Goal: Task Accomplishment & Management: Manage account settings

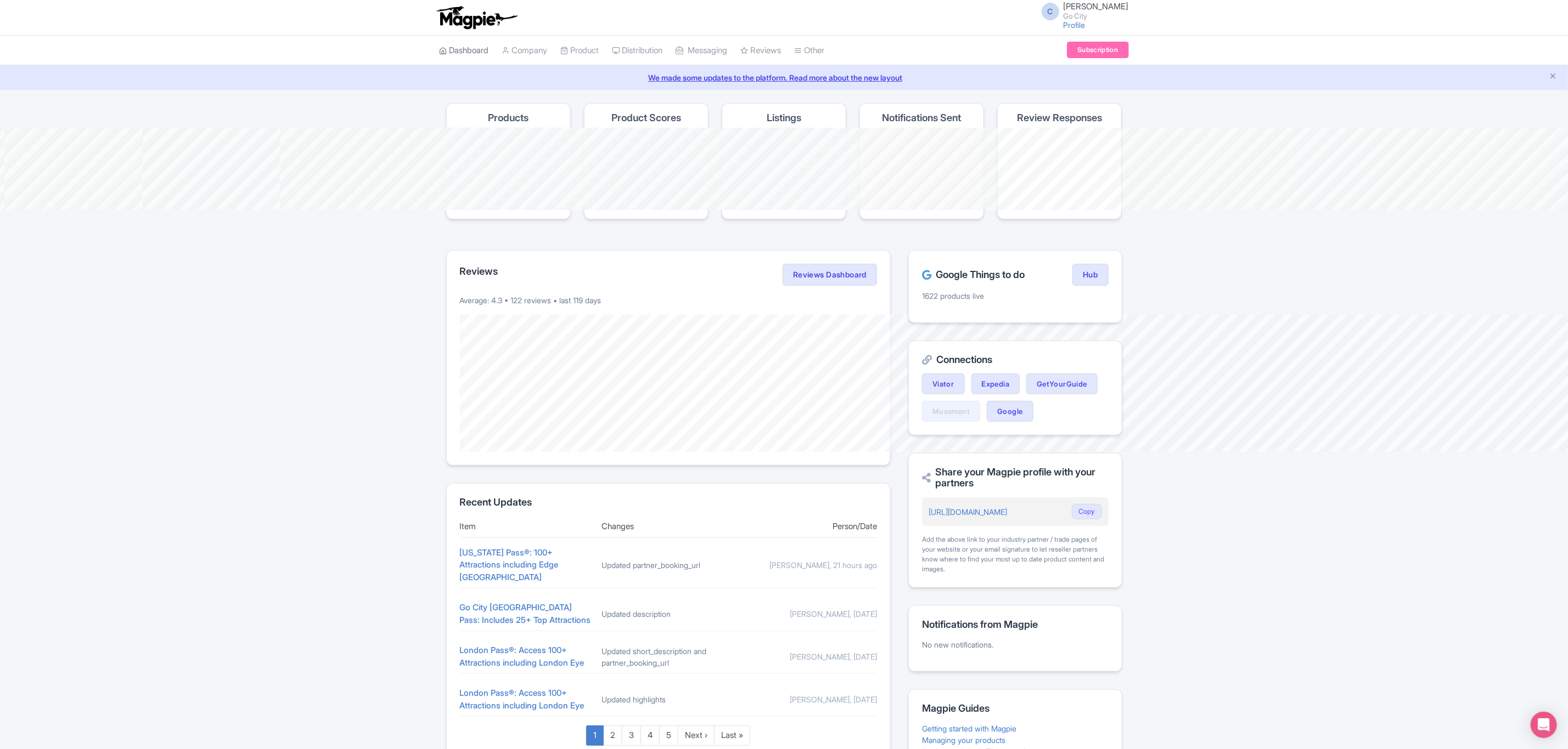
click at [439, 66] on link "Dashboard" at bounding box center [464, 50] width 50 height 30
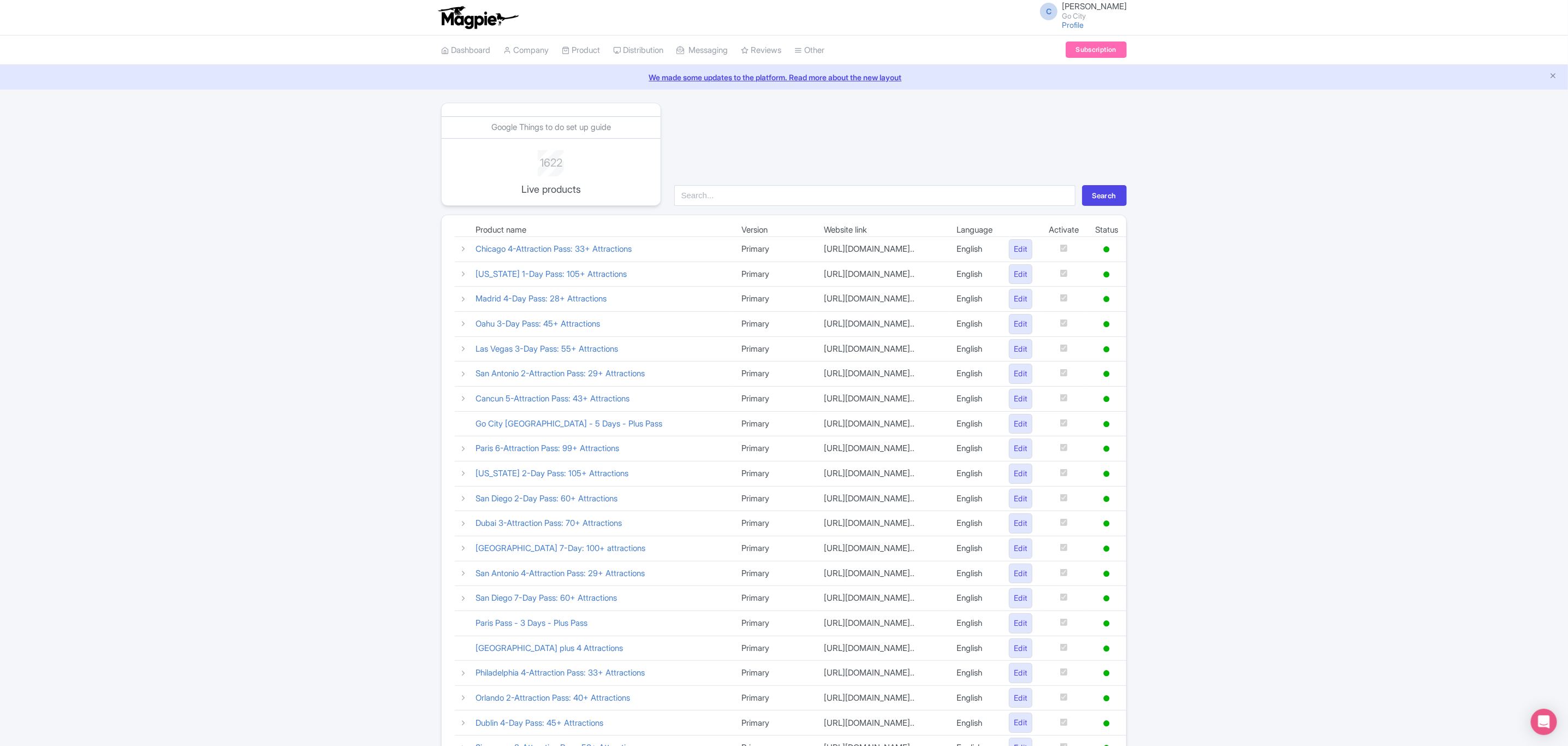
click at [1053, 9] on span "C" at bounding box center [1049, 11] width 18 height 18
click at [1051, 69] on link "Settings" at bounding box center [1074, 69] width 103 height 17
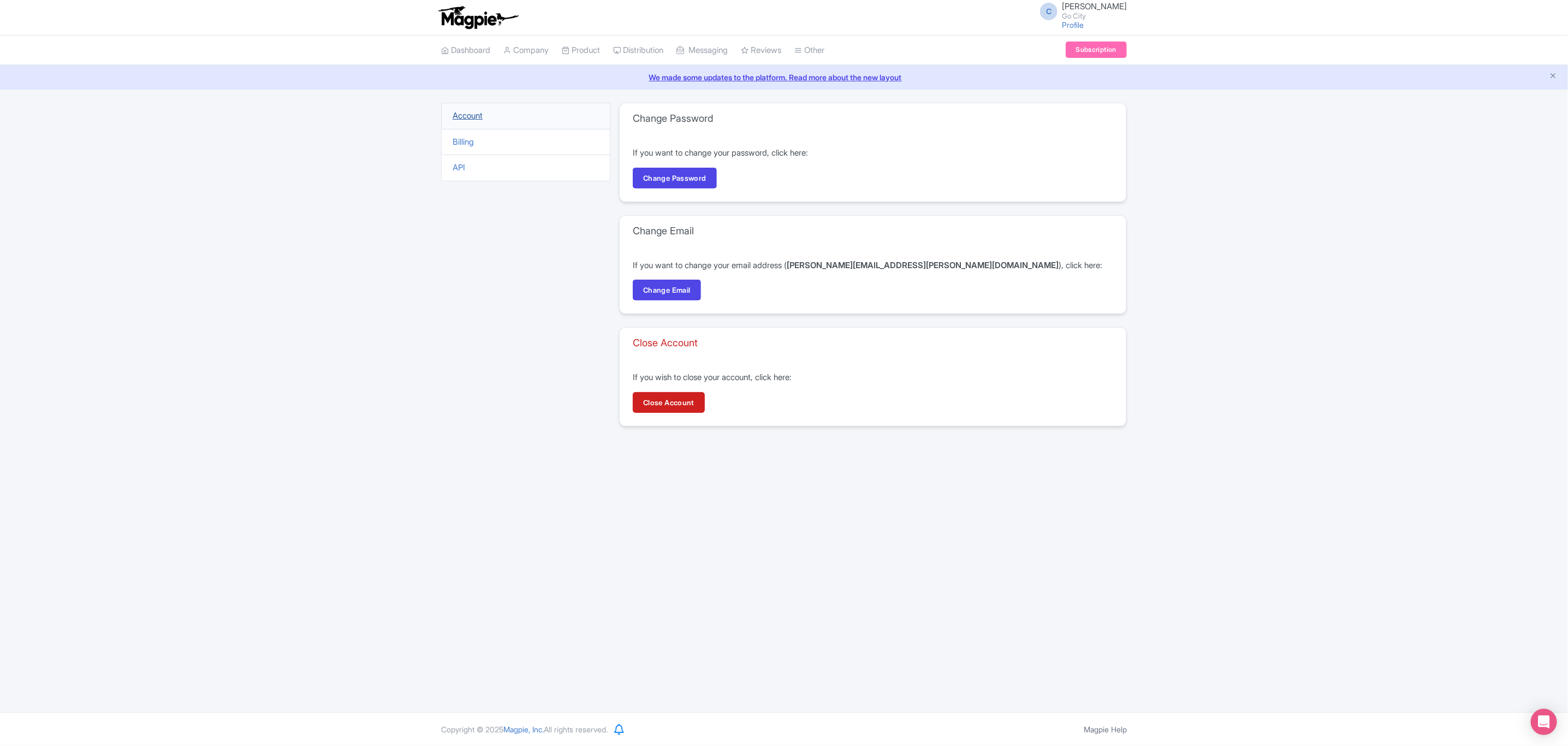
click at [479, 117] on link "Account" at bounding box center [467, 115] width 30 height 10
click at [547, 48] on link "Company" at bounding box center [526, 50] width 45 height 30
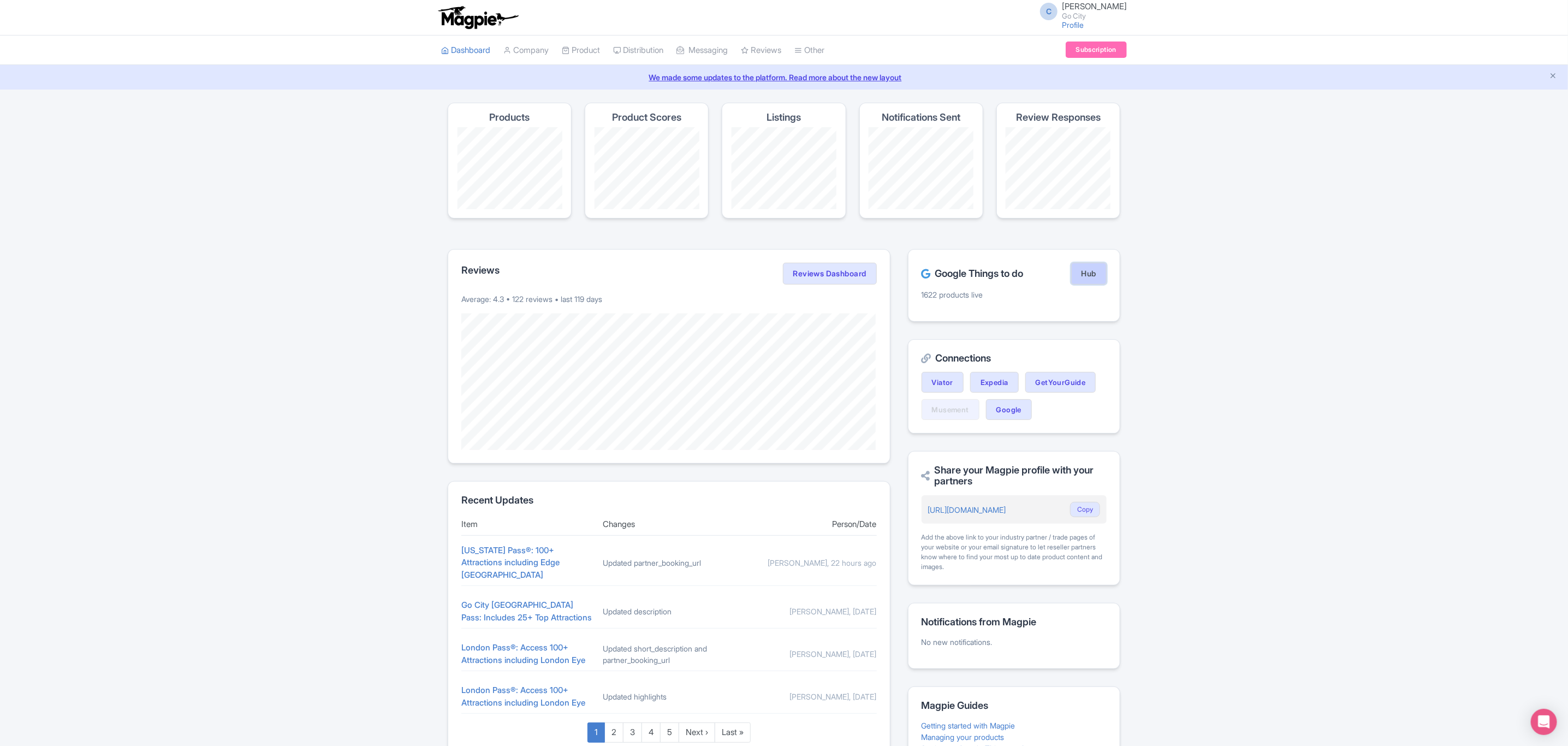
click at [1096, 276] on link "Hub" at bounding box center [1089, 273] width 35 height 22
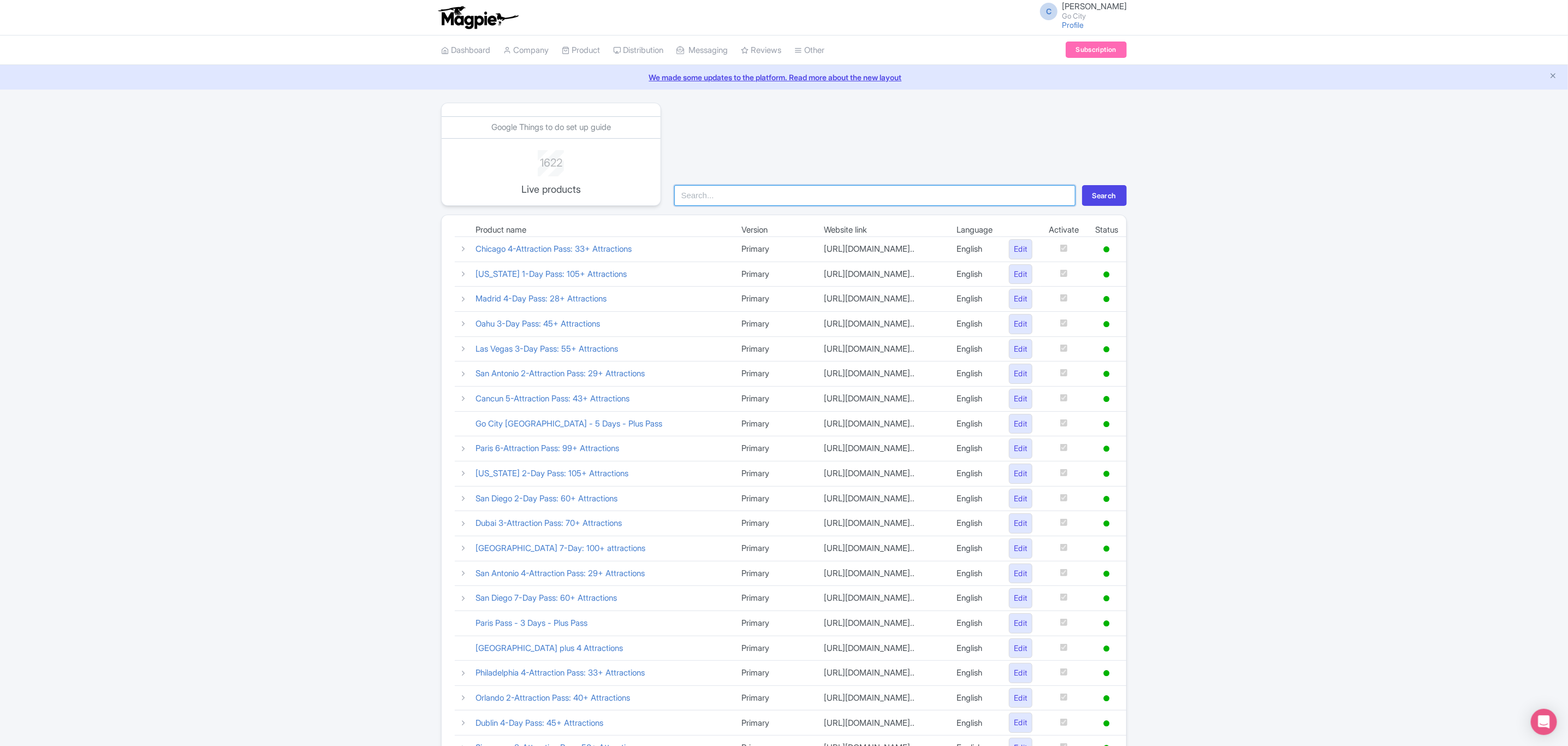
click at [724, 195] on input "search" at bounding box center [875, 195] width 401 height 21
type input "new yo"
click at [1082, 185] on button "Search" at bounding box center [1105, 195] width 45 height 21
drag, startPoint x: 729, startPoint y: 194, endPoint x: 676, endPoint y: 188, distance: 53.3
click at [676, 188] on input "new yo" at bounding box center [875, 195] width 401 height 21
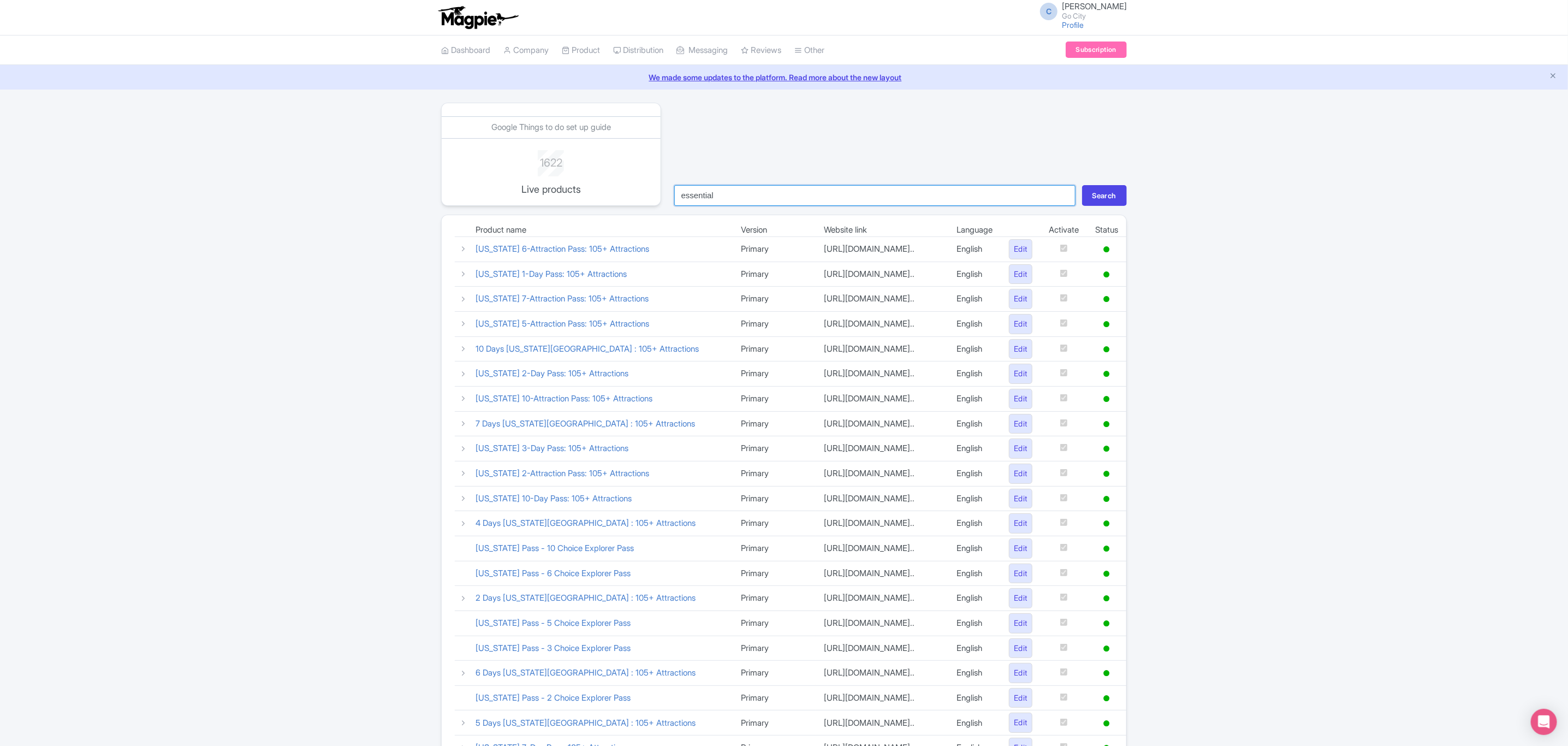
type input "essential"
click at [1082, 185] on button "Search" at bounding box center [1105, 195] width 45 height 21
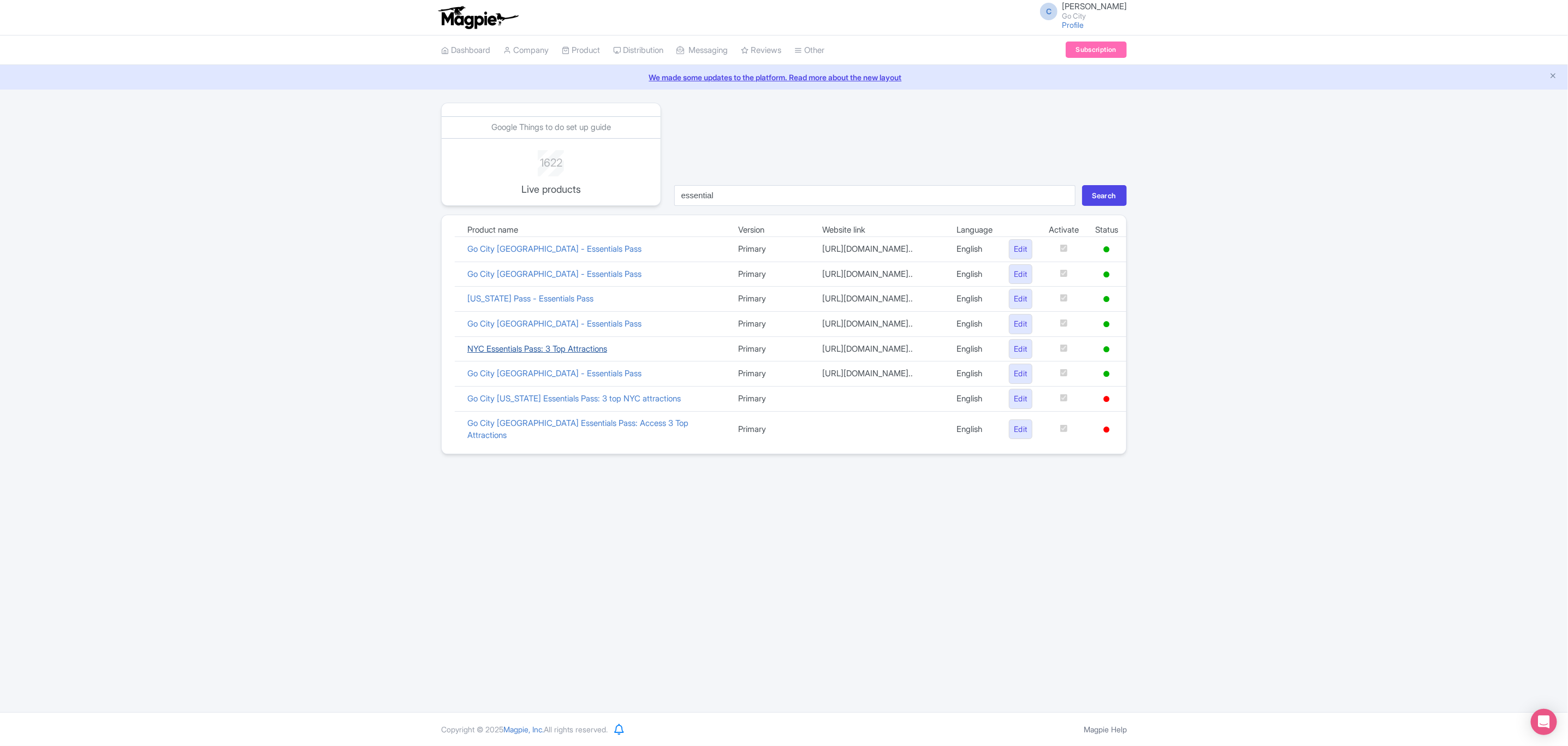
click at [558, 354] on link "NYC Essentials Pass: 3 Top Attractions" at bounding box center [537, 348] width 140 height 10
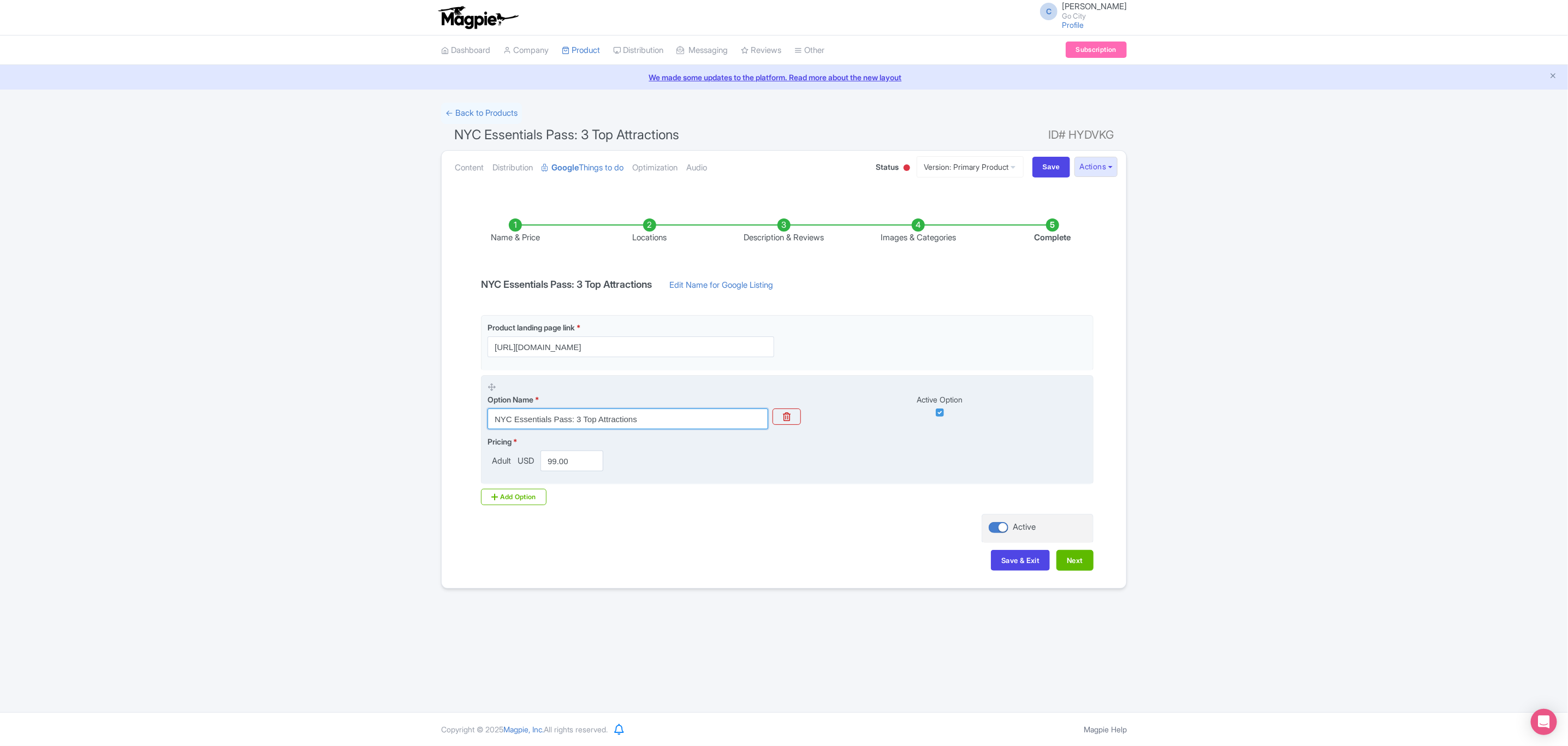
click at [667, 420] on input "NYC Essentials Pass: 3 Top Attractions" at bounding box center [628, 419] width 281 height 21
click at [511, 420] on input "NYC Essentials Pass: 3 Top Attractions for $99" at bounding box center [628, 419] width 281 height 21
click at [650, 423] on input "NYC Essentials Pass: 3 Top Attractions for $99" at bounding box center [628, 419] width 281 height 21
click at [574, 423] on input "NYC Essentials Pass: 3 Top Attractions $99" at bounding box center [628, 419] width 281 height 21
click at [642, 421] on input "NYC Essentials Pass - 3 Top Attractions $99" at bounding box center [628, 419] width 281 height 21
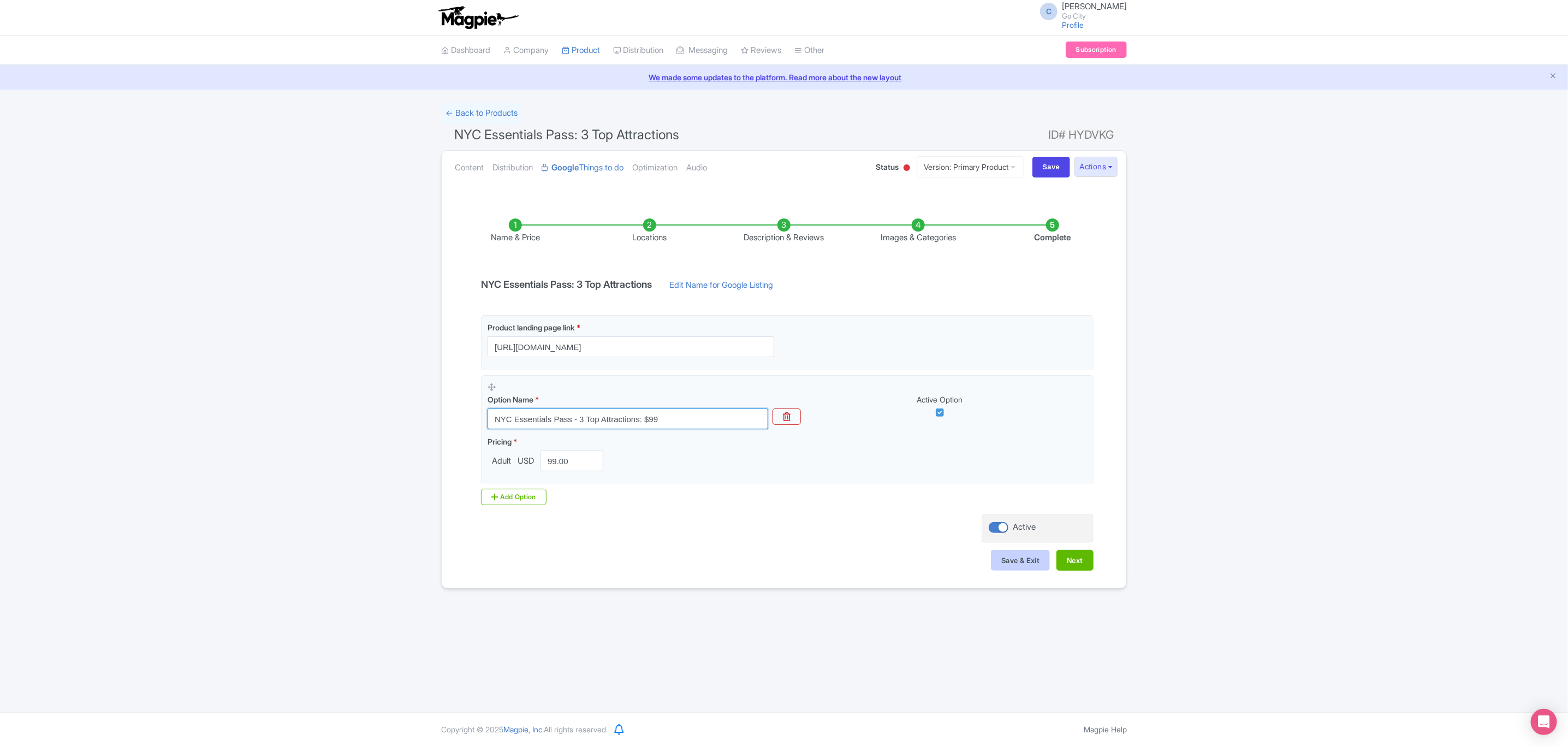
type input "NYC Essentials Pass - 3 Top Attractions: $99"
click at [1010, 559] on button "Save & Exit" at bounding box center [1020, 560] width 59 height 21
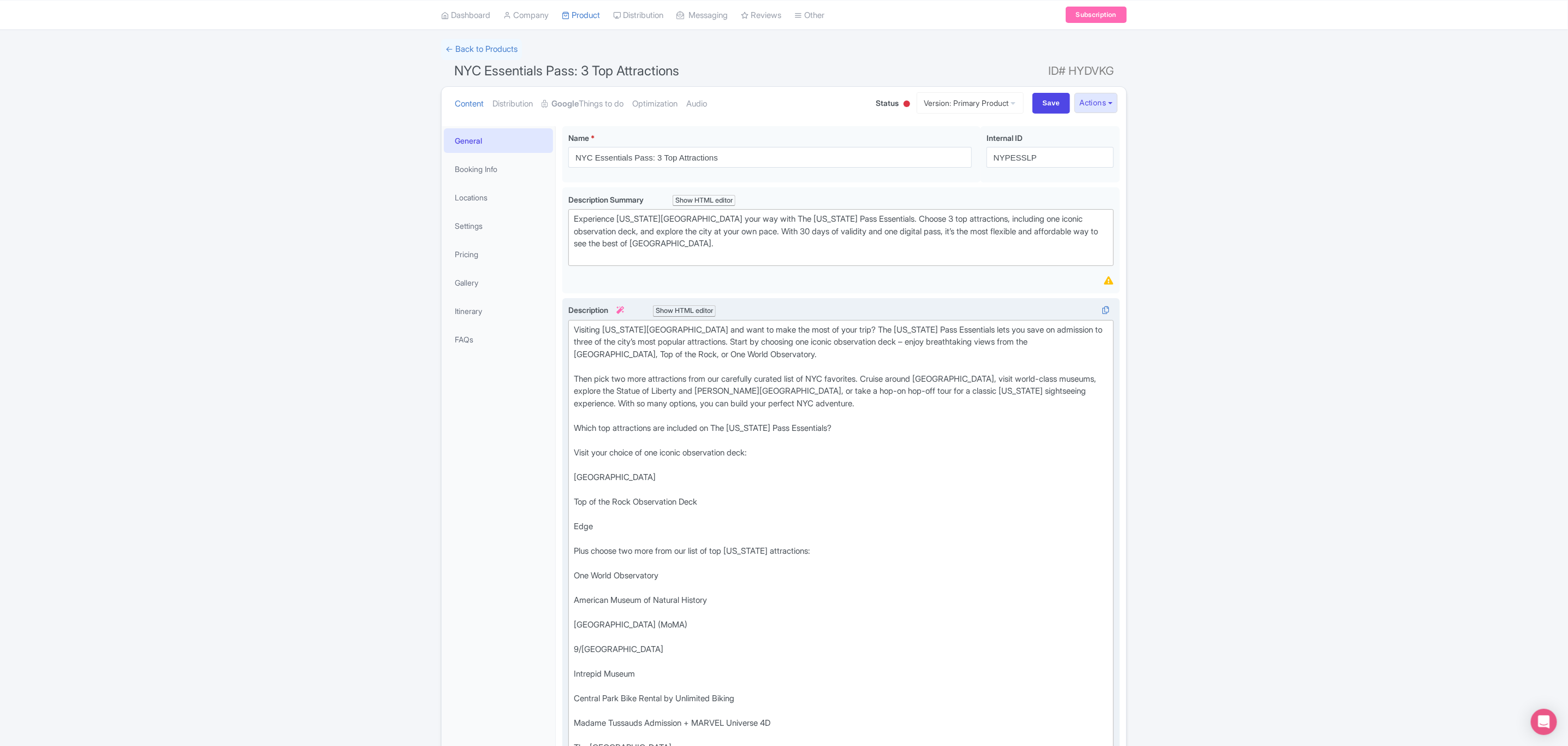
scroll to position [555, 0]
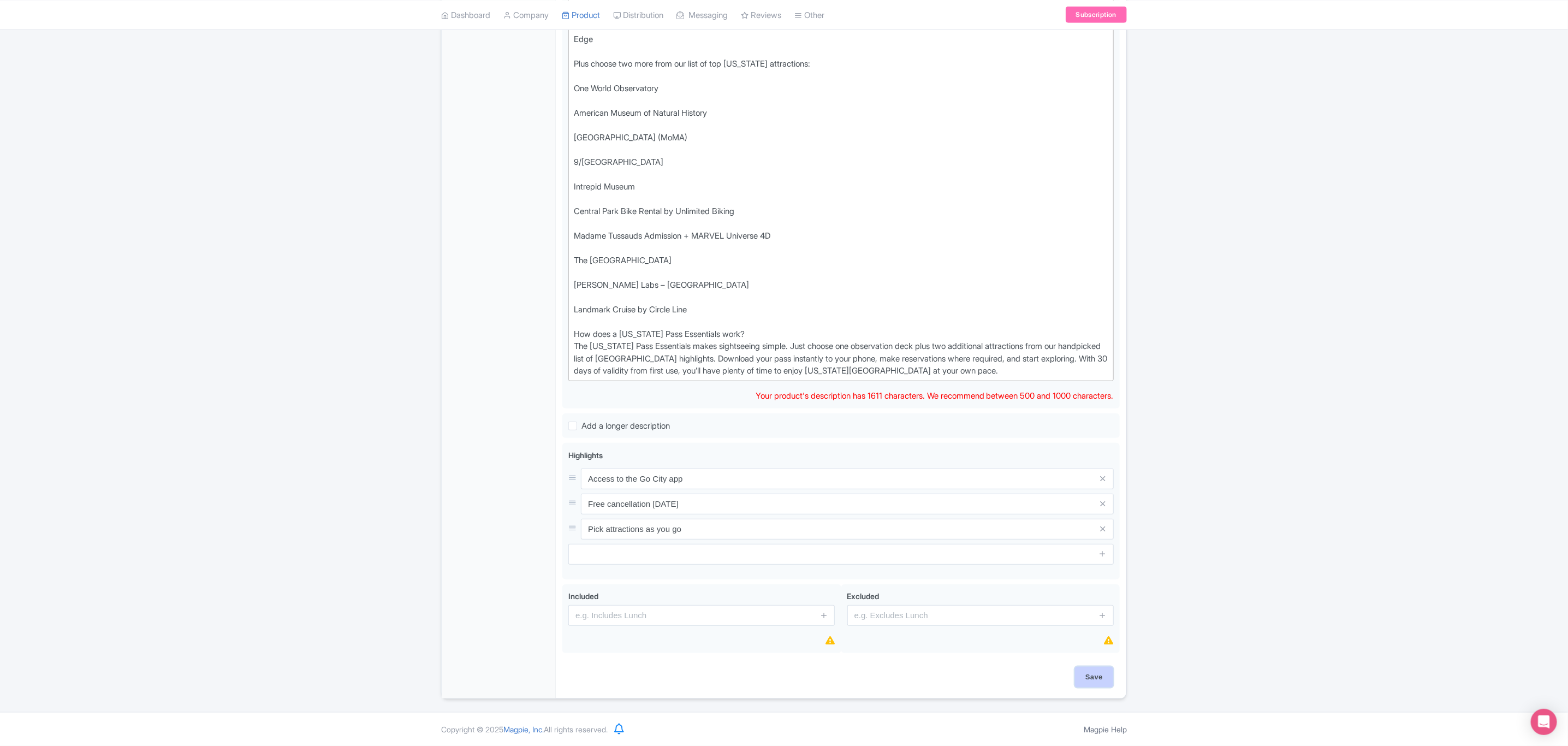
click at [1094, 677] on input "Save" at bounding box center [1094, 677] width 38 height 21
type input "Saving..."
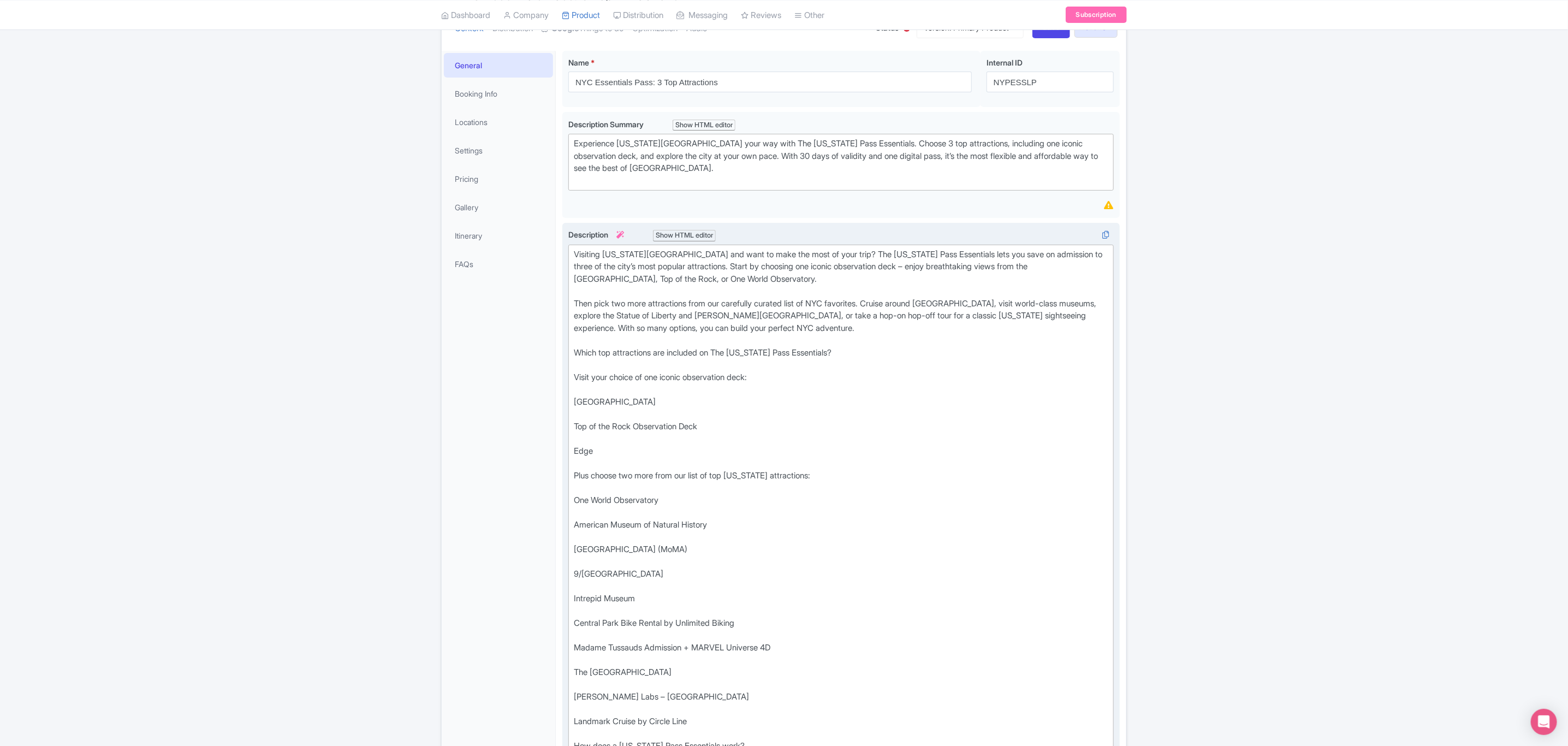
scroll to position [138, 0]
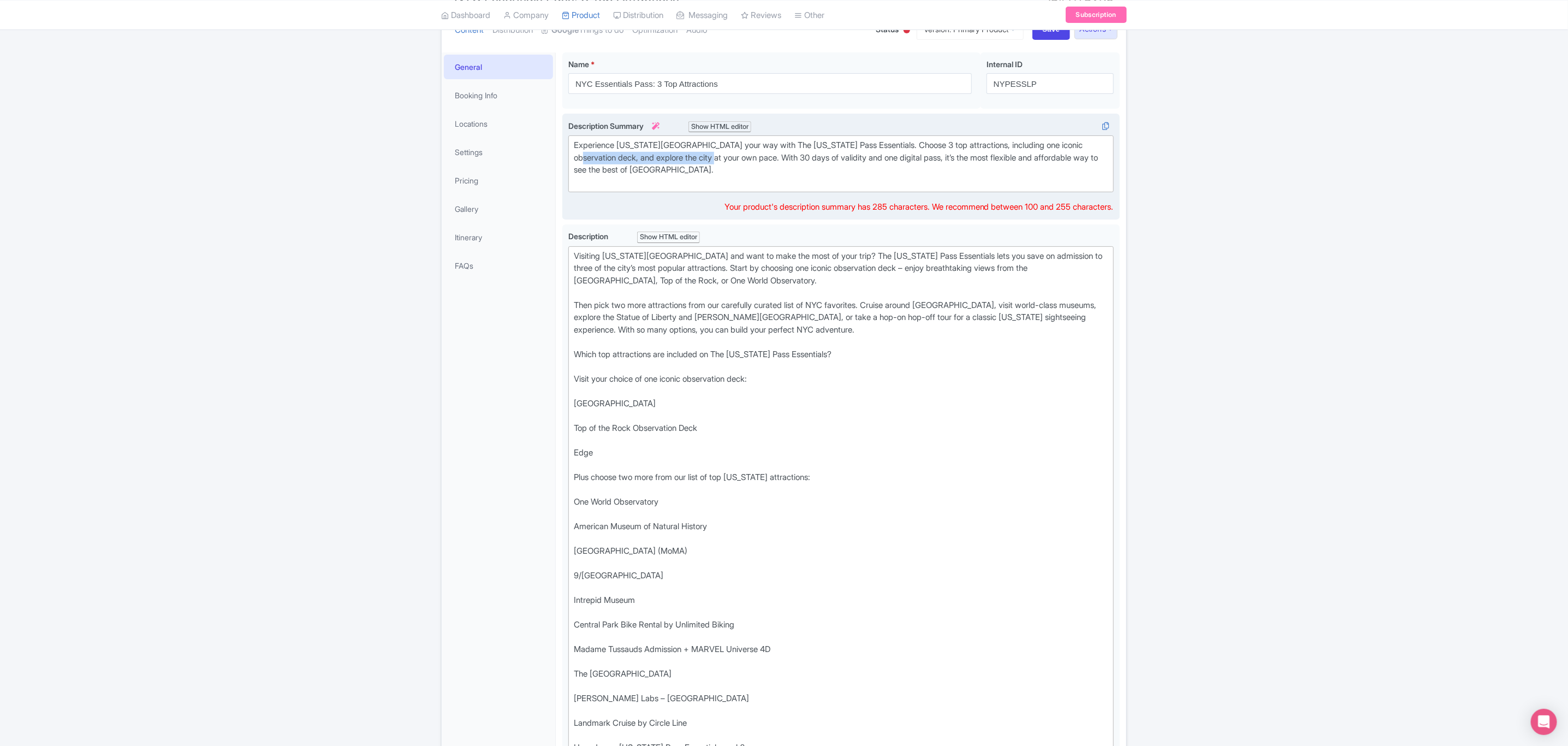
drag, startPoint x: 574, startPoint y: 158, endPoint x: 719, endPoint y: 155, distance: 145.0
click at [719, 155] on div "Experience [US_STATE][GEOGRAPHIC_DATA] your way with The [US_STATE] Pass Essent…" at bounding box center [841, 164] width 534 height 49
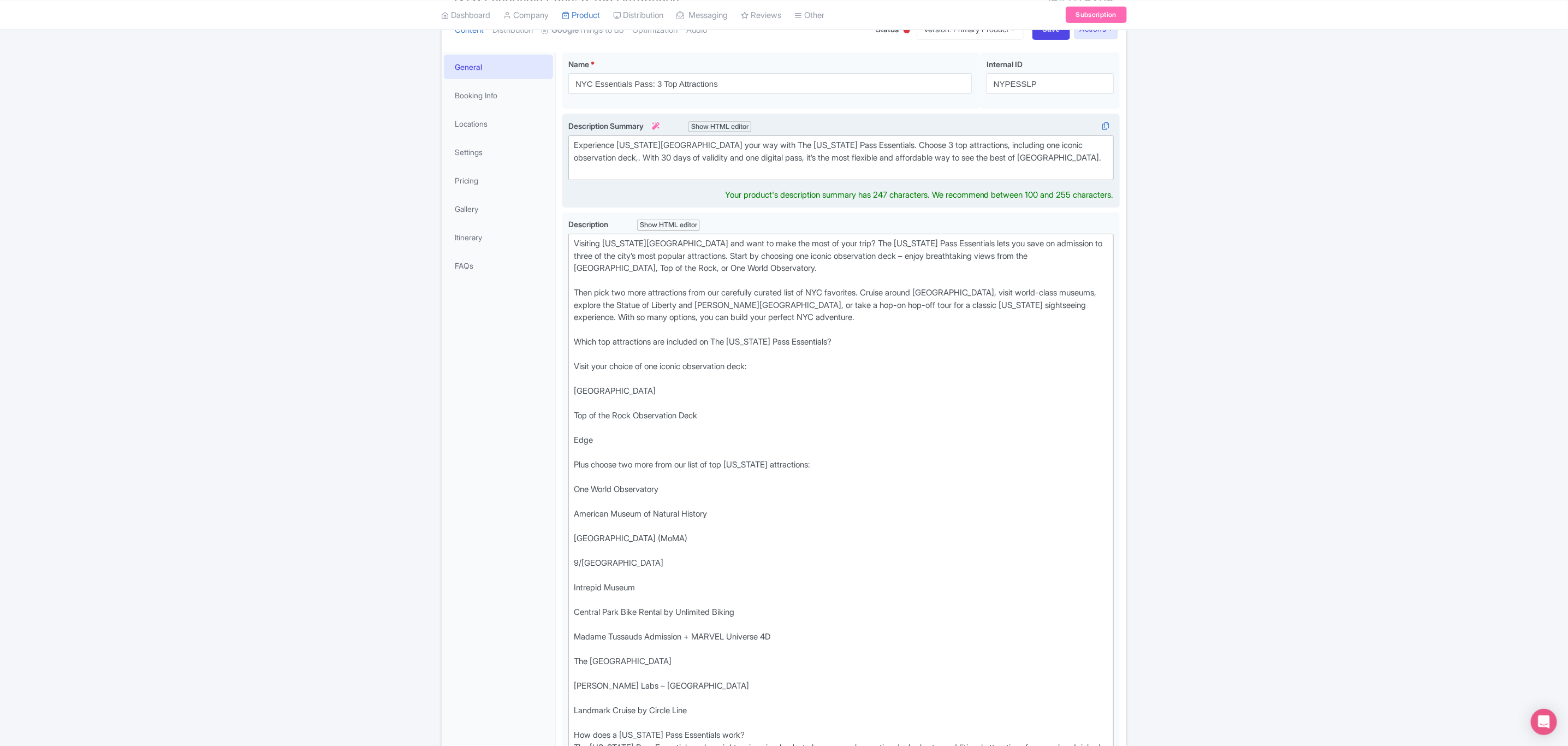
type trix-editor "<div>Experience [US_STATE][GEOGRAPHIC_DATA] your way with The [US_STATE] Pass E…"
click at [1281, 217] on div "Success Product updated successfully ← Back to Products NYC Essentials Pass: 3 …" at bounding box center [784, 528] width 1568 height 1126
click at [940, 159] on div "Experience [US_STATE][GEOGRAPHIC_DATA] your way with The [US_STATE] Pass Essent…" at bounding box center [841, 158] width 534 height 37
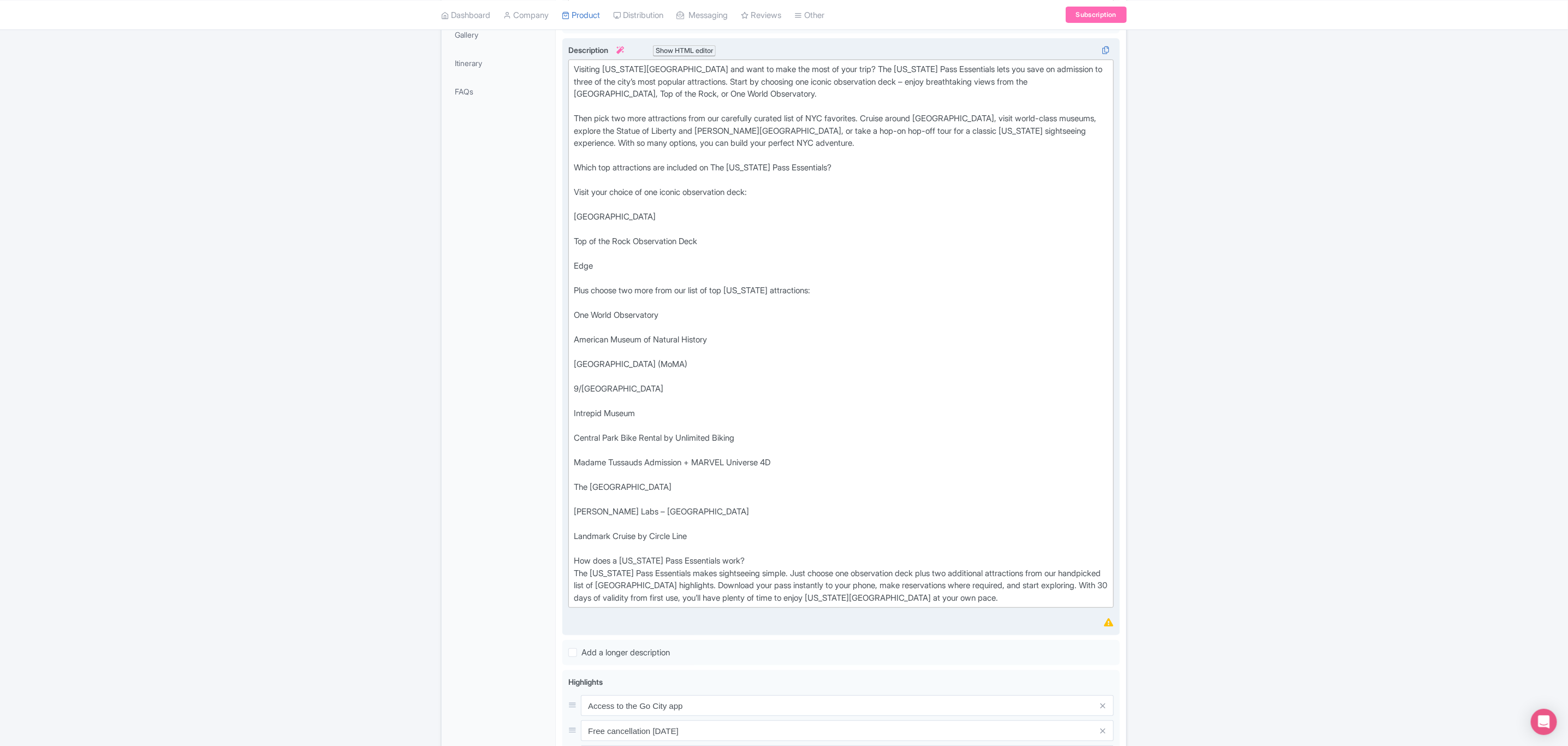
scroll to position [384, 0]
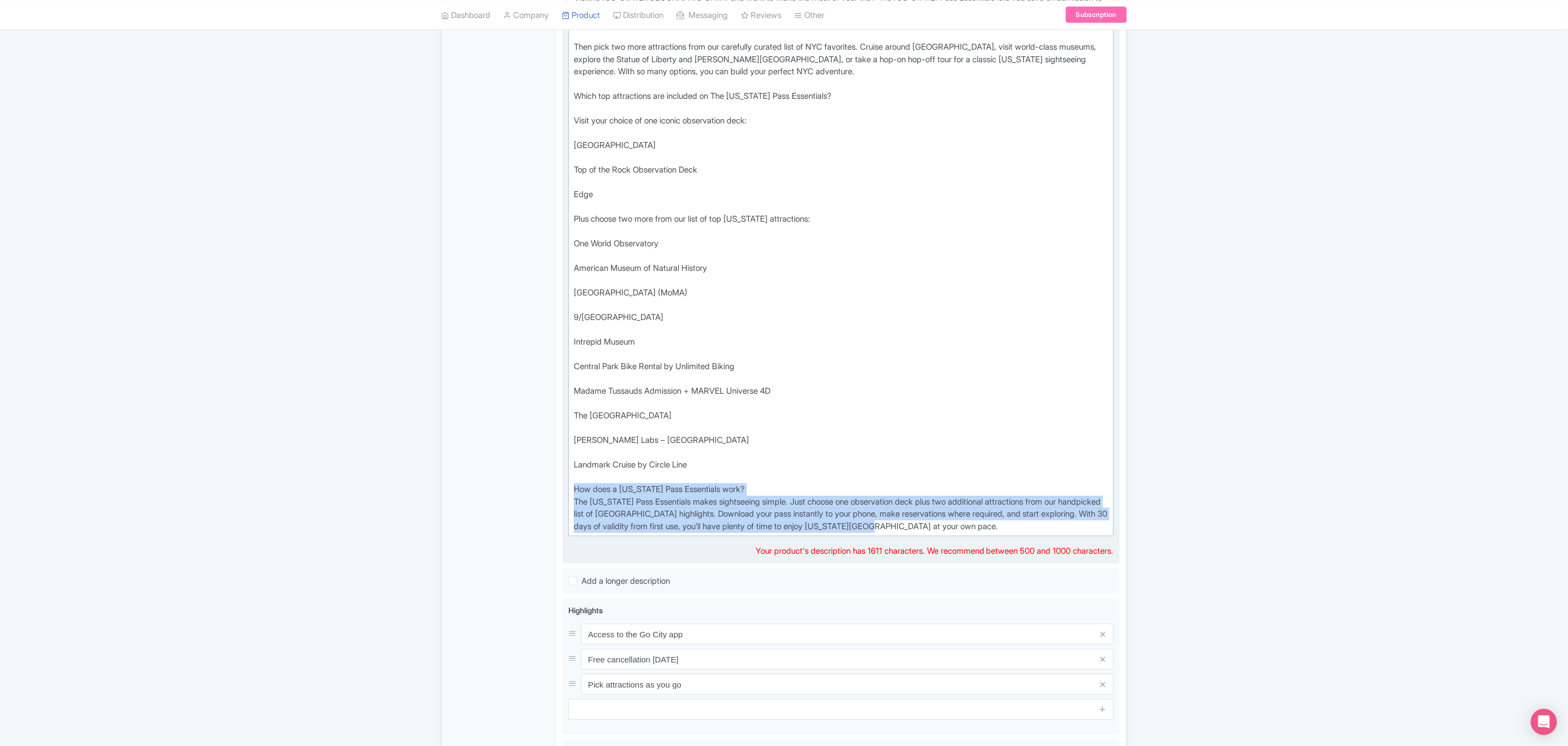
drag, startPoint x: 573, startPoint y: 492, endPoint x: 999, endPoint y: 525, distance: 427.3
click at [999, 525] on trix-editor "Visiting New York City and want to make the most of your trip? The New York Pas…" at bounding box center [841, 262] width 545 height 549
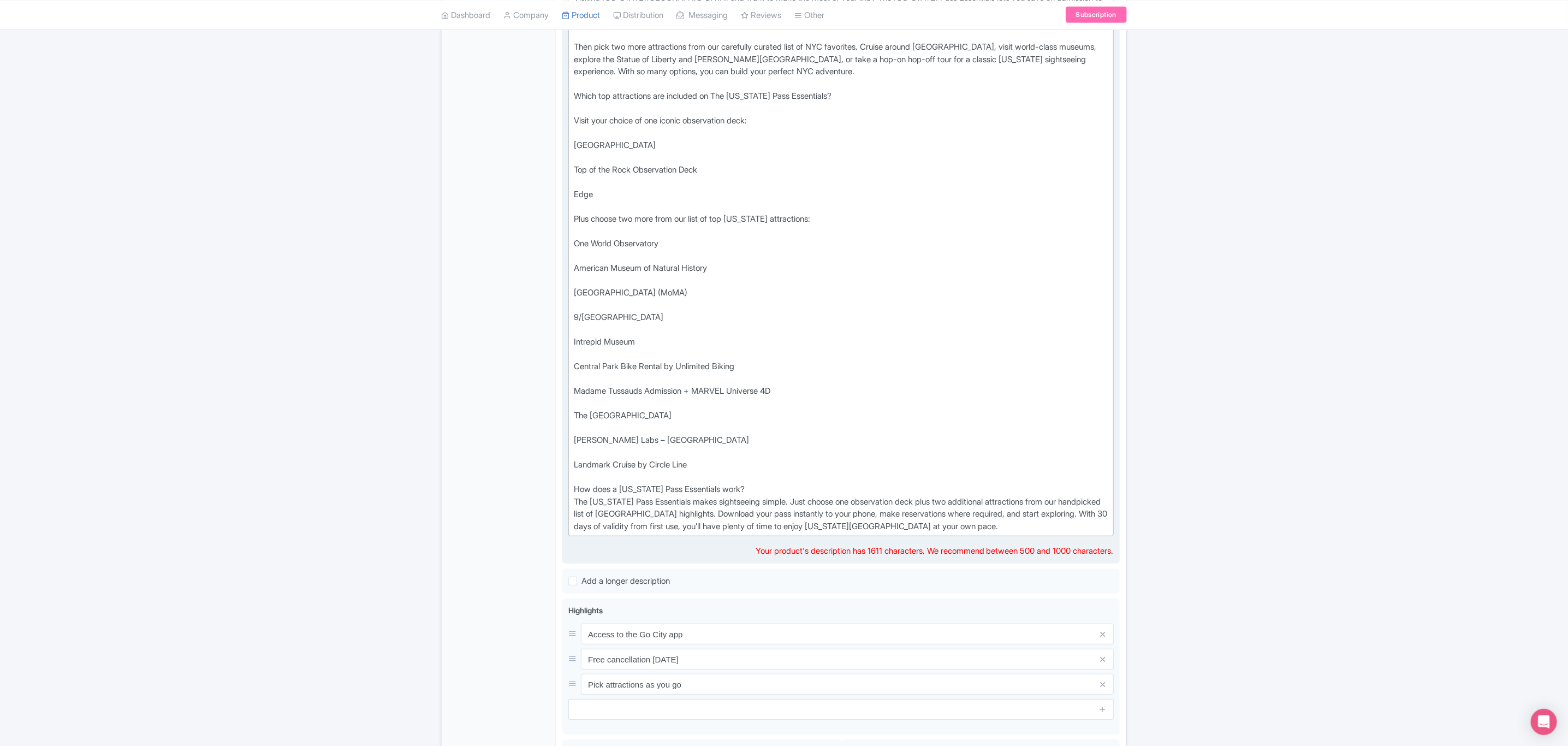
scroll to position [371, 0]
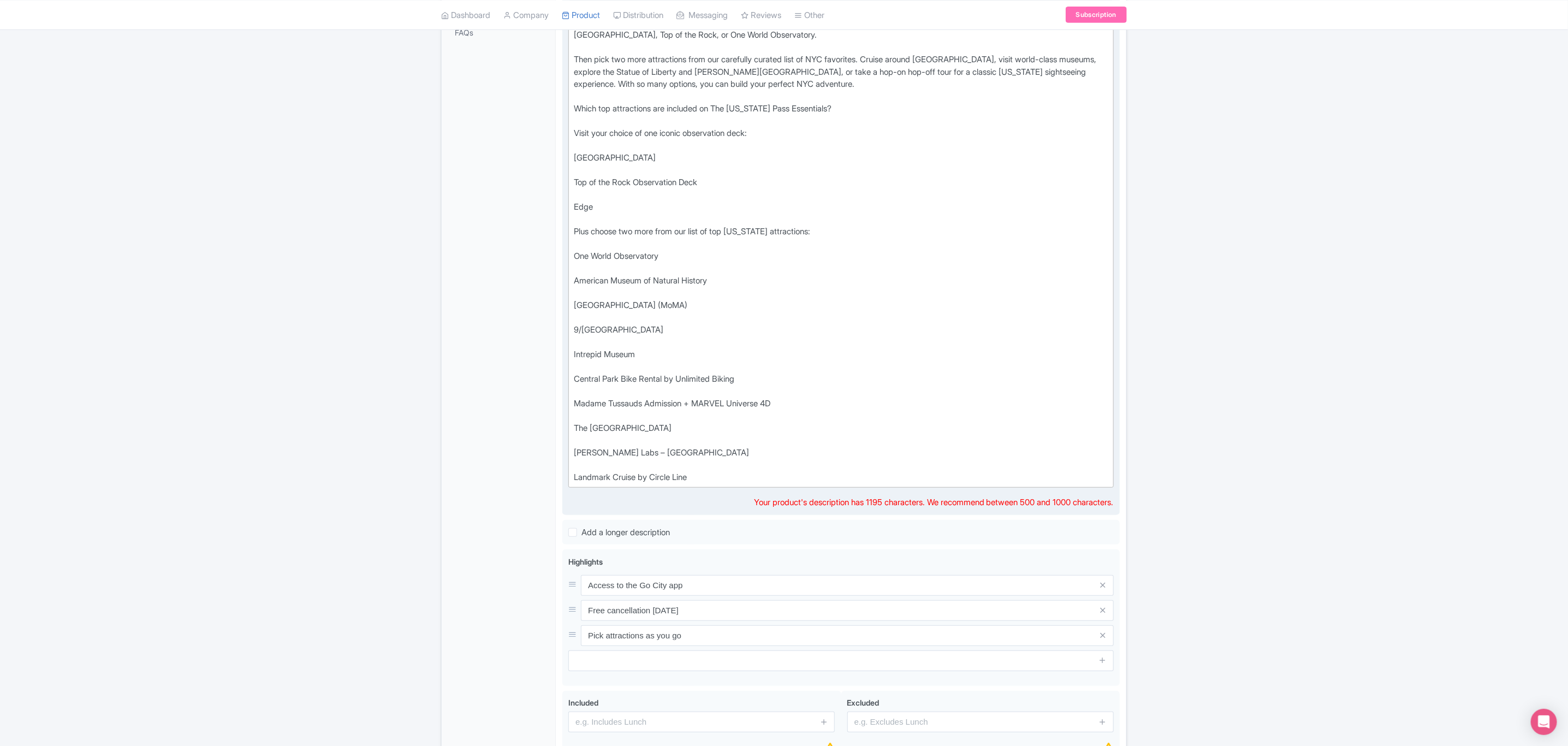
click at [1309, 413] on div "Success Product updated successfully ← Back to Products NYC Essentials Pass: 3 …" at bounding box center [784, 264] width 1568 height 1065
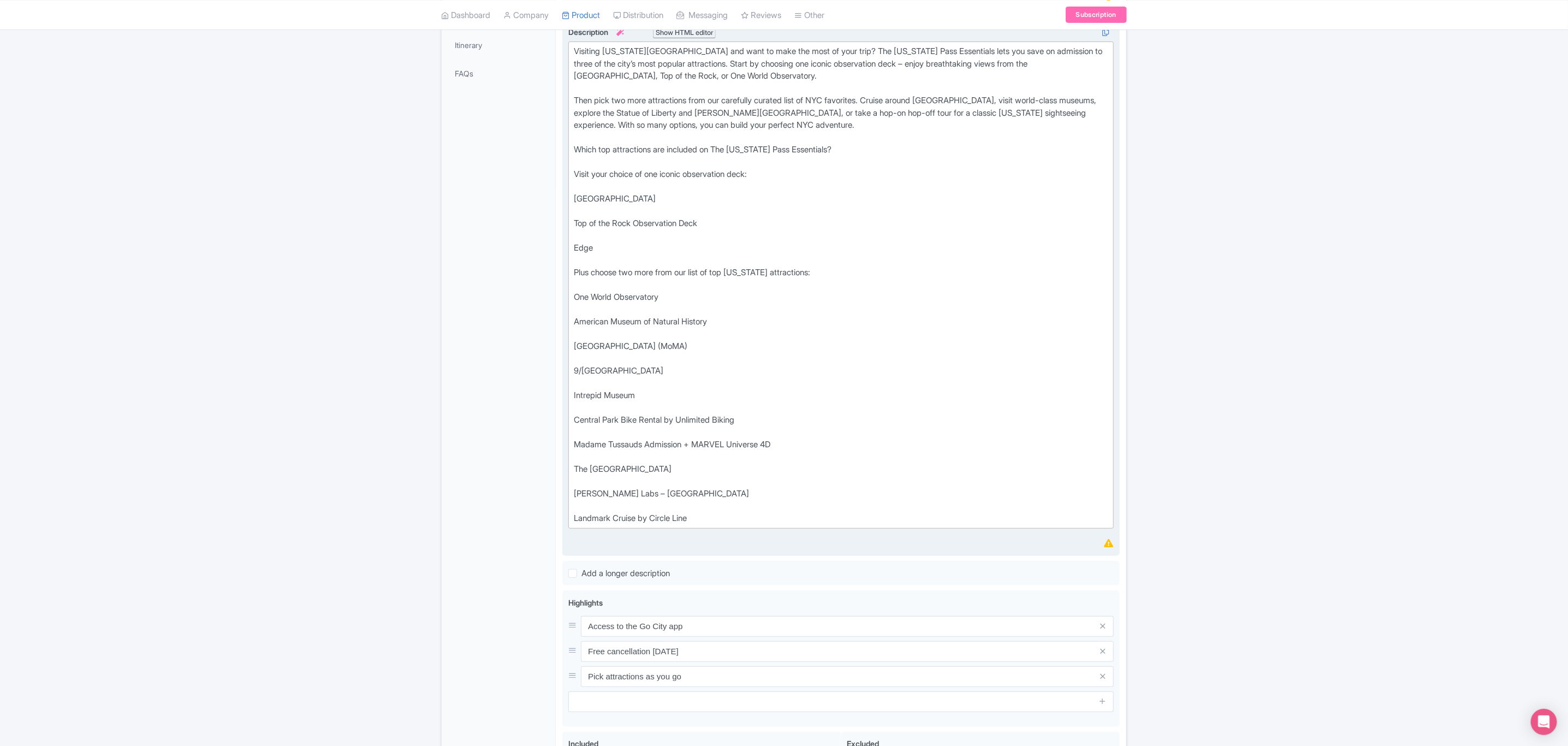
scroll to position [310, 0]
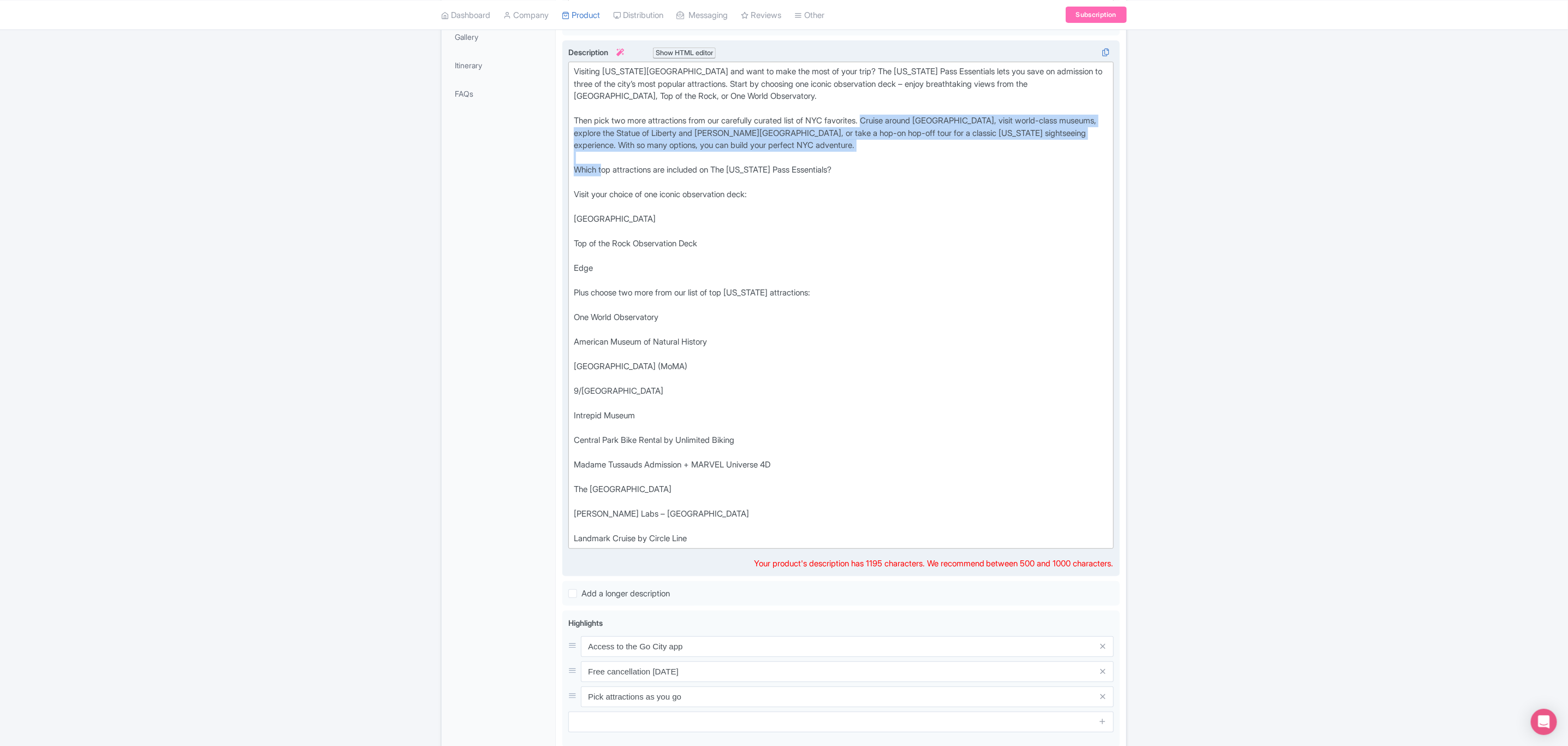
drag, startPoint x: 881, startPoint y: 124, endPoint x: 603, endPoint y: 169, distance: 281.6
click at [603, 169] on div "Visiting New York City and want to make the most of your trip? The New York Pas…" at bounding box center [841, 306] width 534 height 480
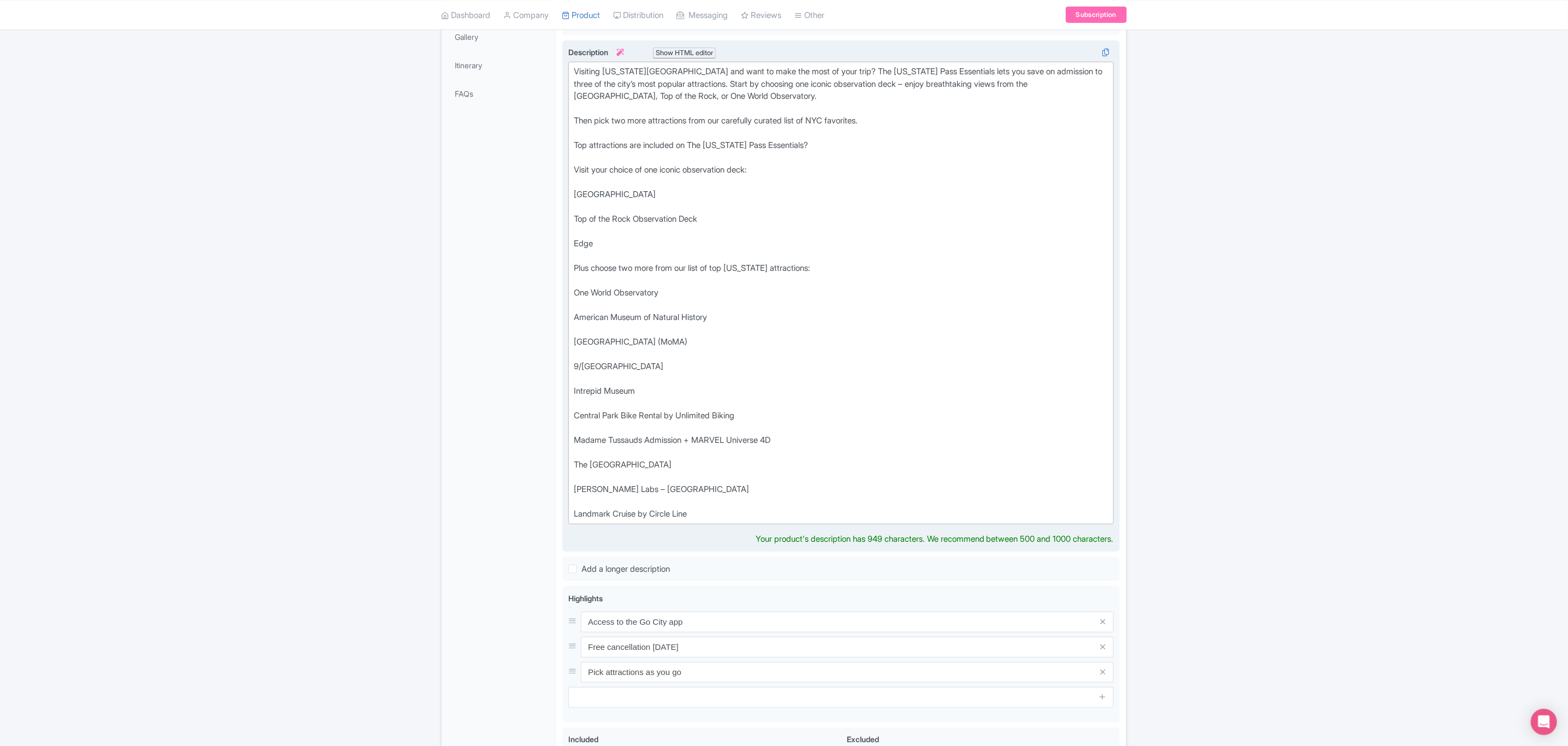
click at [643, 146] on div "Visiting New York City and want to make the most of your trip? The New York Pas…" at bounding box center [841, 293] width 534 height 455
drag, startPoint x: 793, startPoint y: 138, endPoint x: 802, endPoint y: 143, distance: 10.3
click at [796, 139] on div "Visiting New York City and want to make the most of your trip? The New York Pas…" at bounding box center [841, 293] width 534 height 455
click at [813, 146] on div "Visiting New York City and want to make the most of your trip? The New York Pas…" at bounding box center [841, 293] width 534 height 455
click at [919, 204] on div "Visiting New York City and want to make the most of your trip? The New York Pas…" at bounding box center [841, 293] width 534 height 455
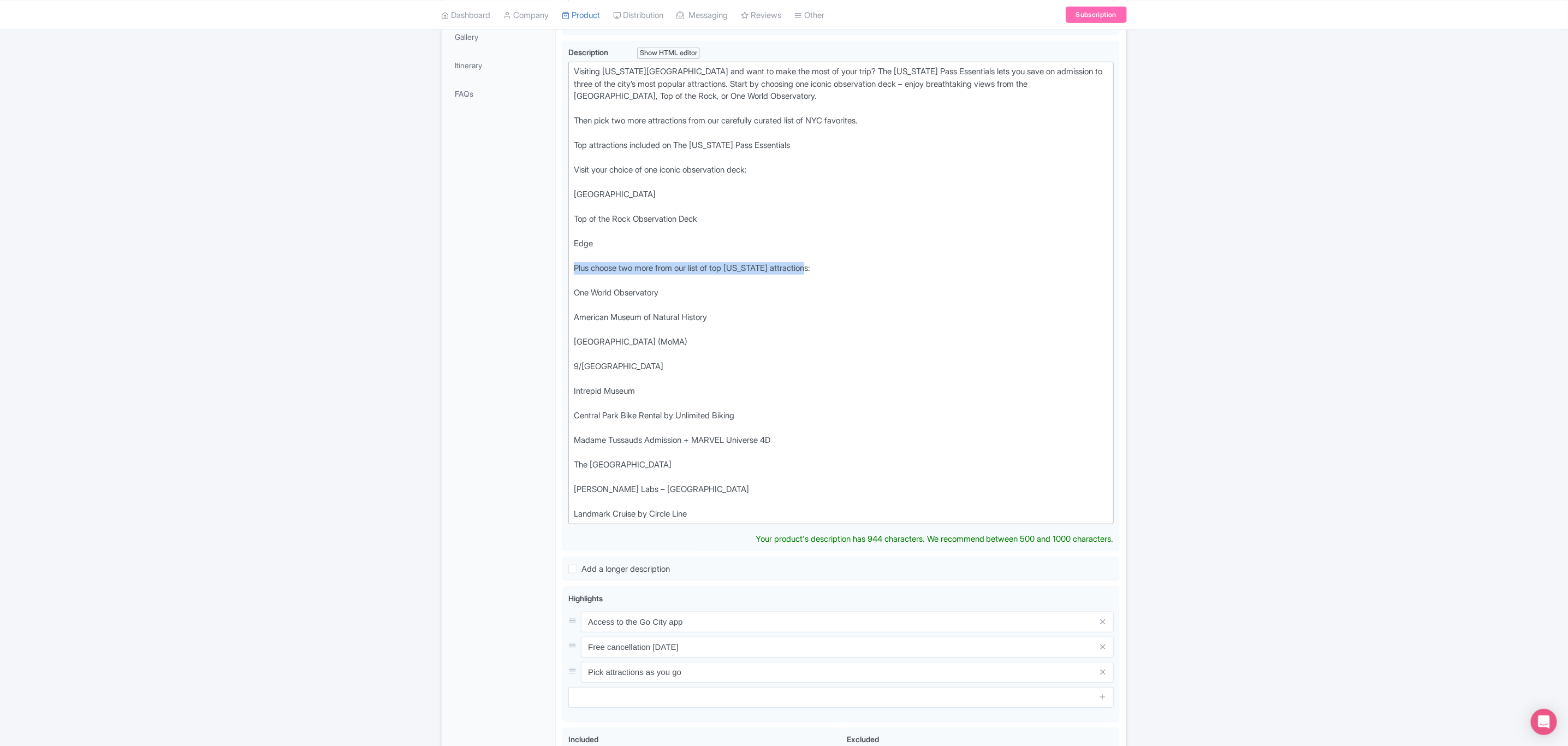
drag, startPoint x: 828, startPoint y: 269, endPoint x: 561, endPoint y: 266, distance: 267.0
click at [561, 266] on div "NYC Essentials Pass: 3 Top Attractions Name * i NYC Essentials Pass: 3 Top Attr…" at bounding box center [841, 353] width 570 height 959
drag, startPoint x: 803, startPoint y: 146, endPoint x: 558, endPoint y: 146, distance: 245.0
click at [558, 146] on div "NYC Essentials Pass: 3 Top Attractions Name * i NYC Essentials Pass: 3 Top Attr…" at bounding box center [841, 353] width 570 height 959
type trix-editor "<div>Visiting New York City and want to make the most of your trip? The New Yor…"
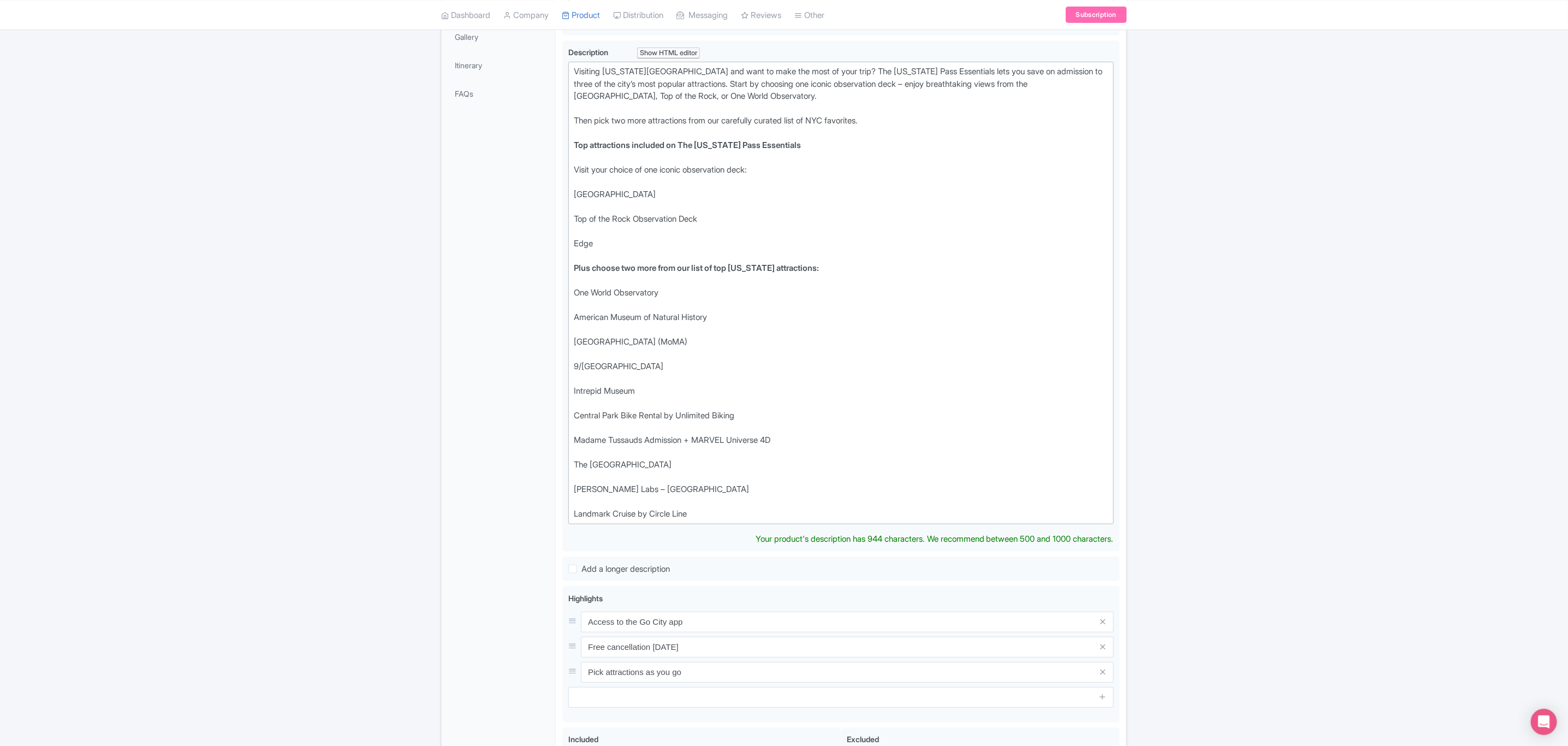
click at [489, 203] on div "General Booking Info Locations Settings Pricing Gallery Itinerary FAQs" at bounding box center [499, 357] width 114 height 952
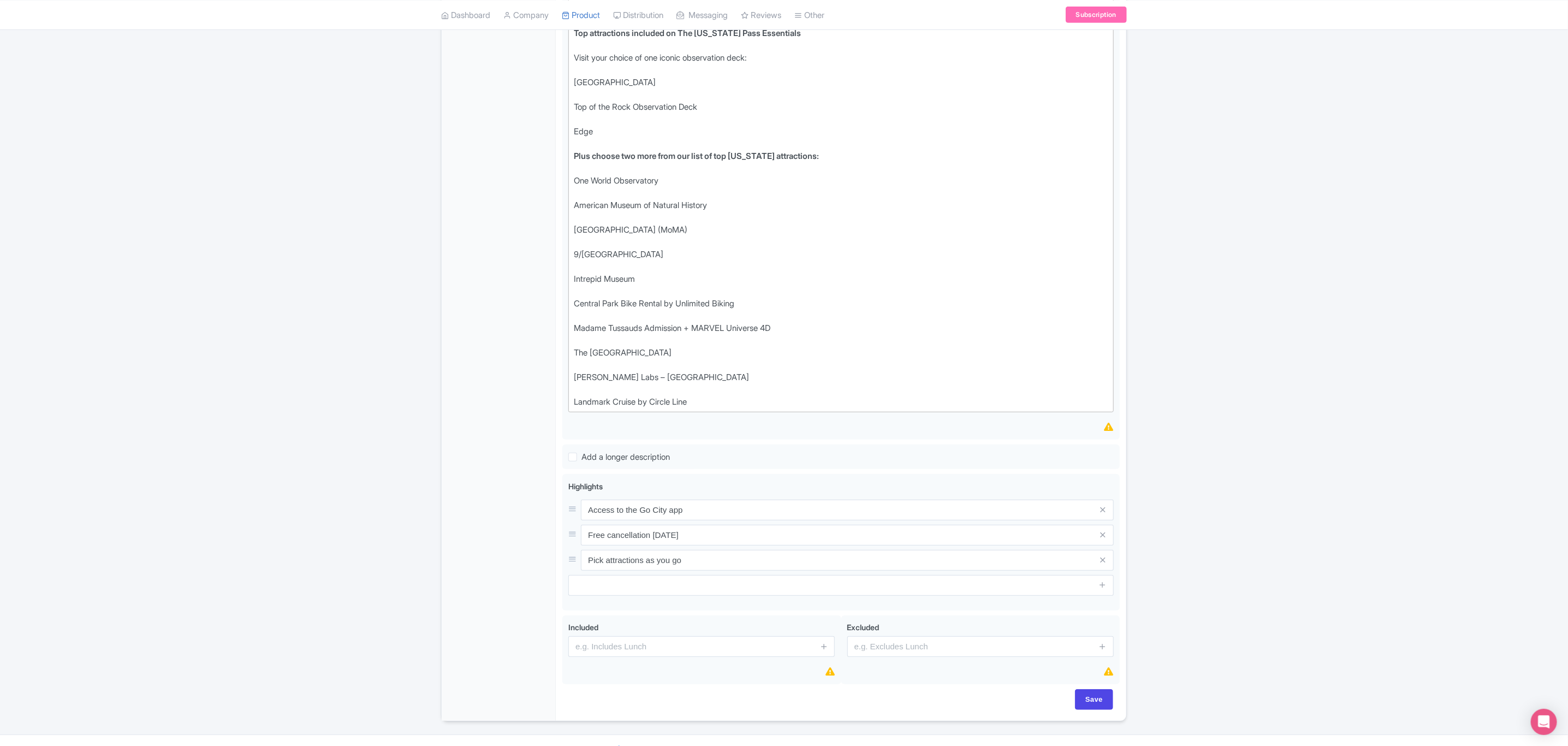
scroll to position [449, 0]
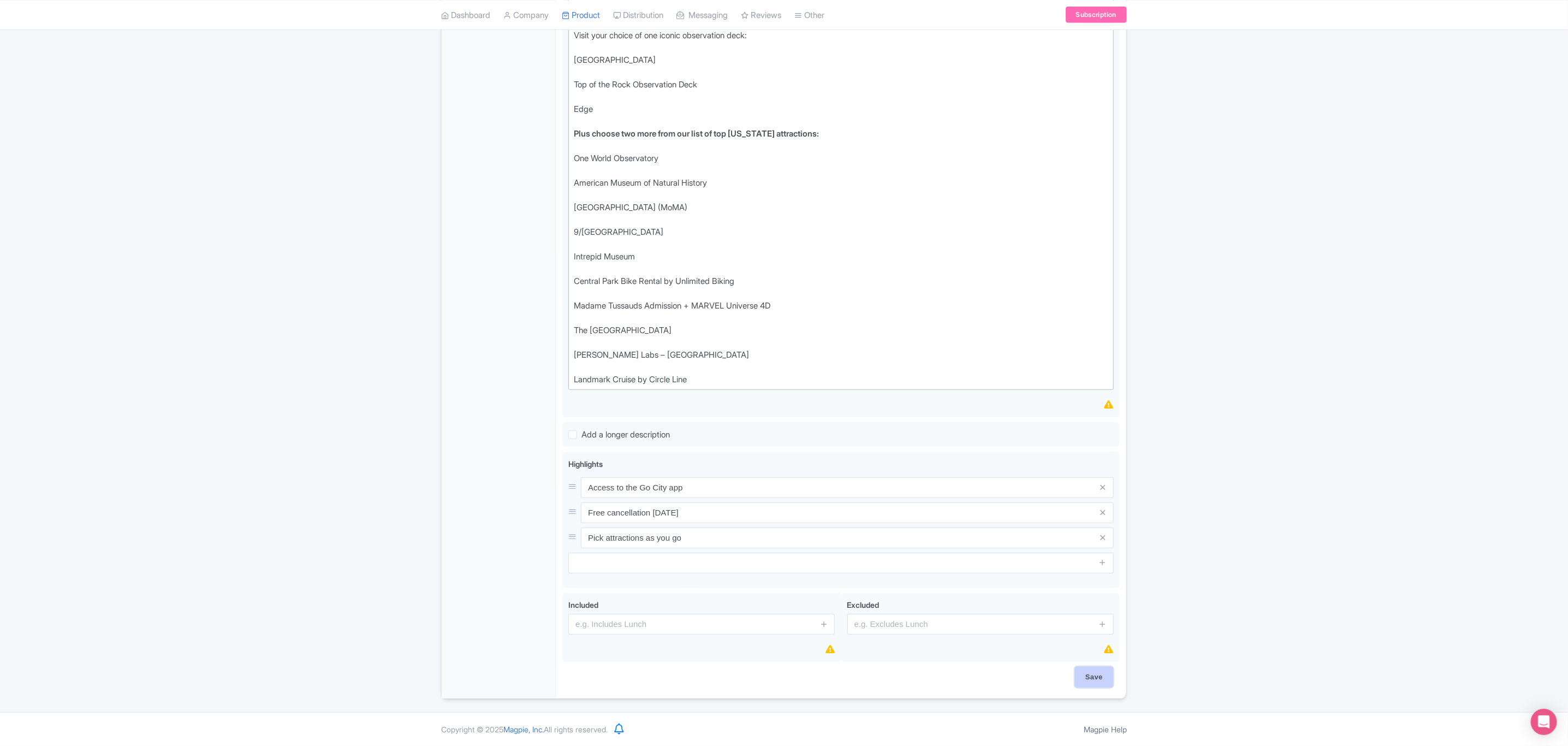
click at [1087, 681] on input "Save" at bounding box center [1094, 677] width 38 height 21
type input "Saving..."
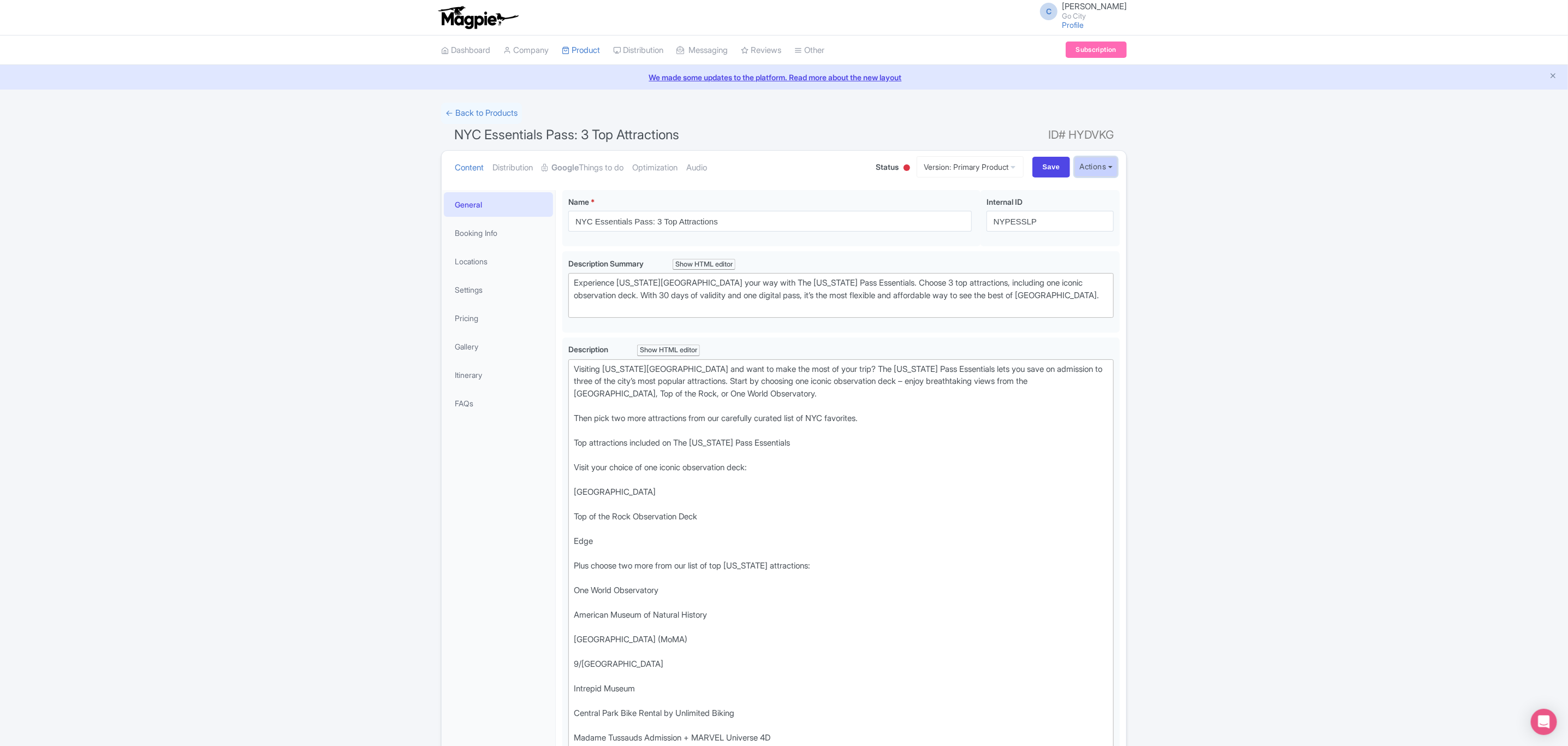
click at [1098, 169] on button "Actions" at bounding box center [1096, 166] width 43 height 20
click at [1201, 169] on div "Success Product updated successfully ← Back to Products NYC Essentials Pass: 3 …" at bounding box center [784, 611] width 1568 height 1016
click at [499, 114] on link "← Back to Products" at bounding box center [481, 113] width 81 height 21
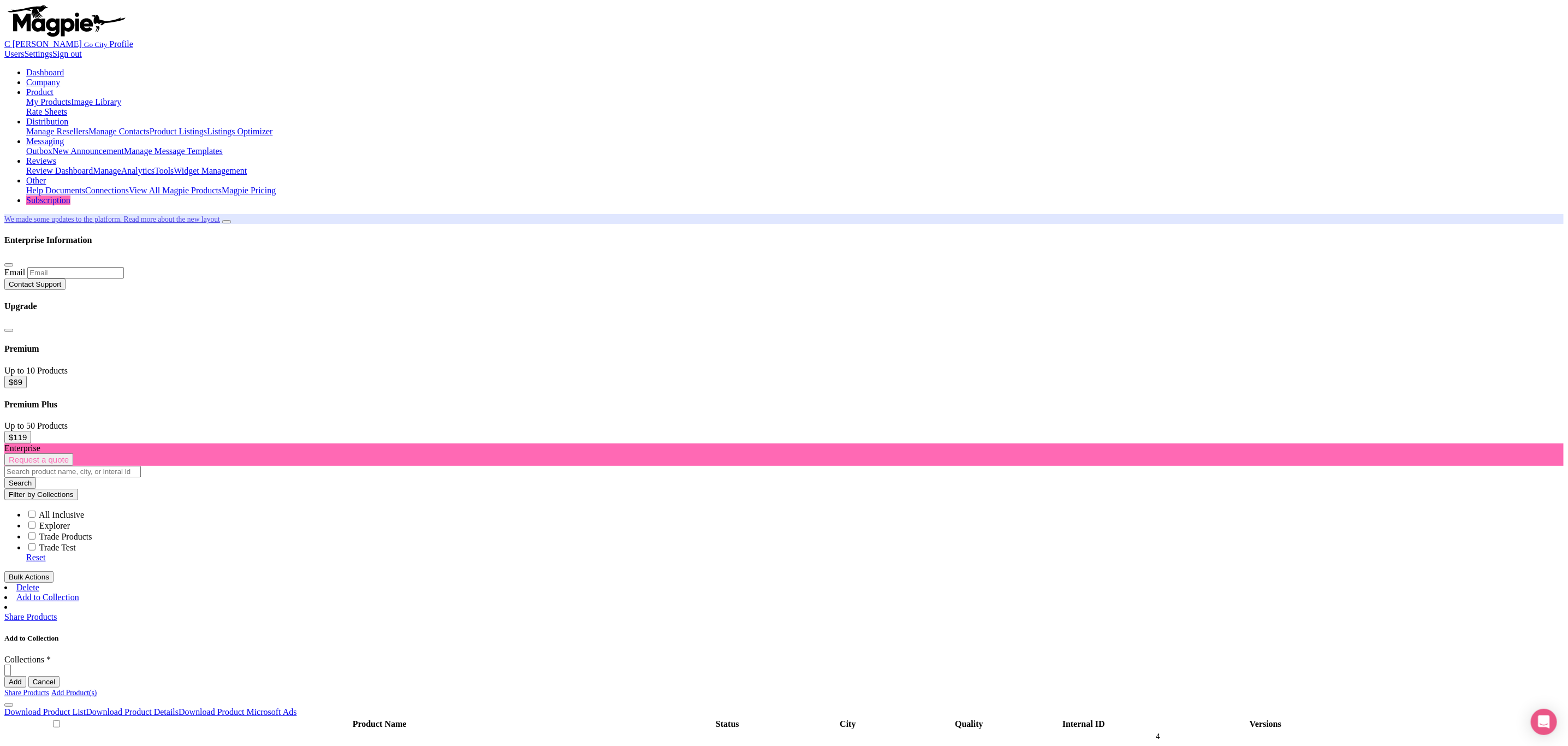
click at [141, 466] on input "search" at bounding box center [72, 471] width 136 height 12
type input "essent"
click button "Search" at bounding box center [20, 483] width 32 height 12
